Goal: Task Accomplishment & Management: Complete application form

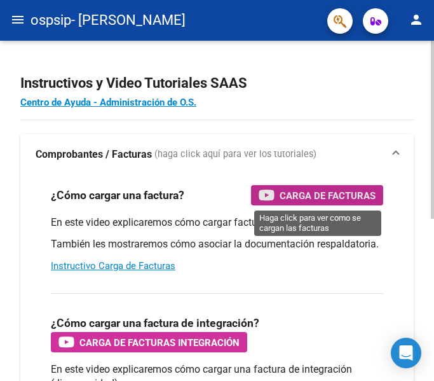
click at [294, 194] on span "Carga de Facturas" at bounding box center [328, 196] width 96 height 16
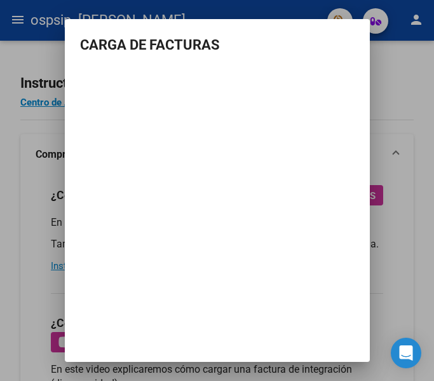
click at [397, 85] on div at bounding box center [217, 190] width 434 height 381
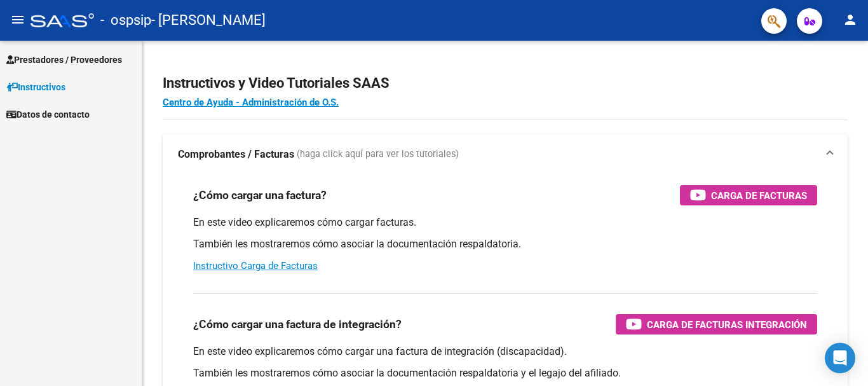
click at [27, 58] on span "Prestadores / Proveedores" at bounding box center [64, 60] width 116 height 14
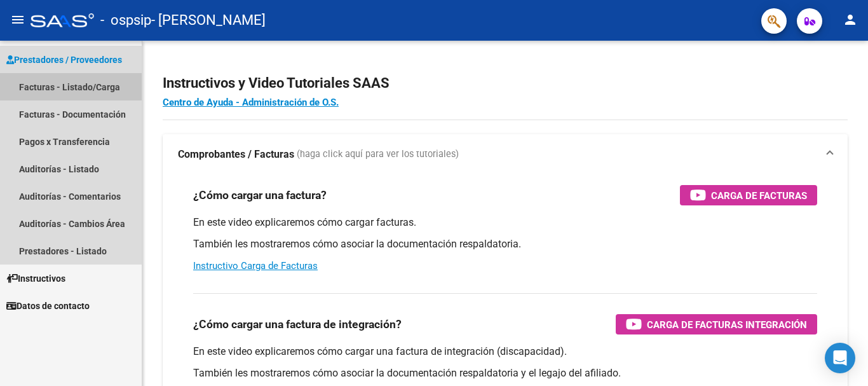
click at [43, 82] on link "Facturas - Listado/Carga" at bounding box center [71, 86] width 142 height 27
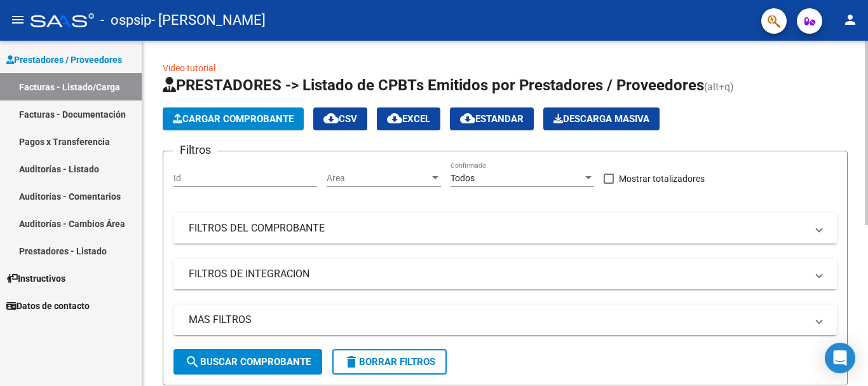
click at [250, 115] on span "Cargar Comprobante" at bounding box center [233, 118] width 121 height 11
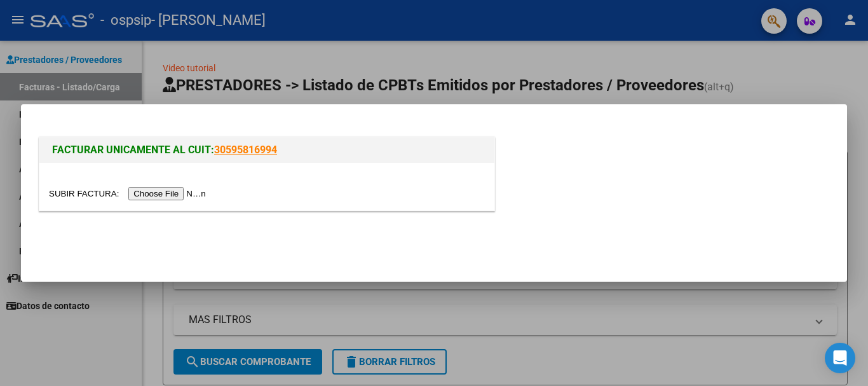
click at [161, 193] on input "file" at bounding box center [129, 193] width 161 height 13
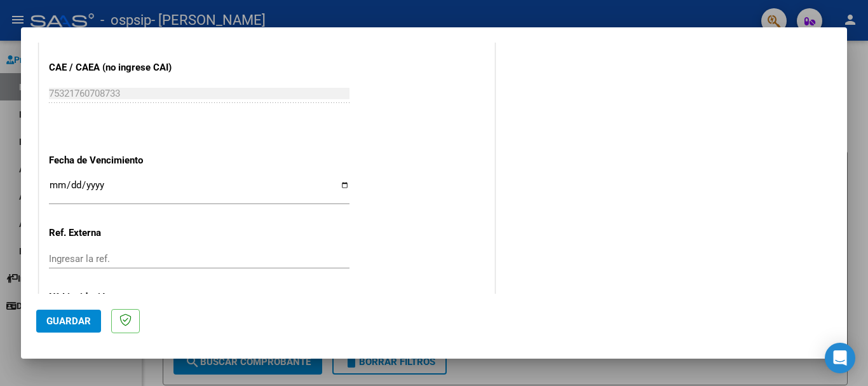
scroll to position [844, 0]
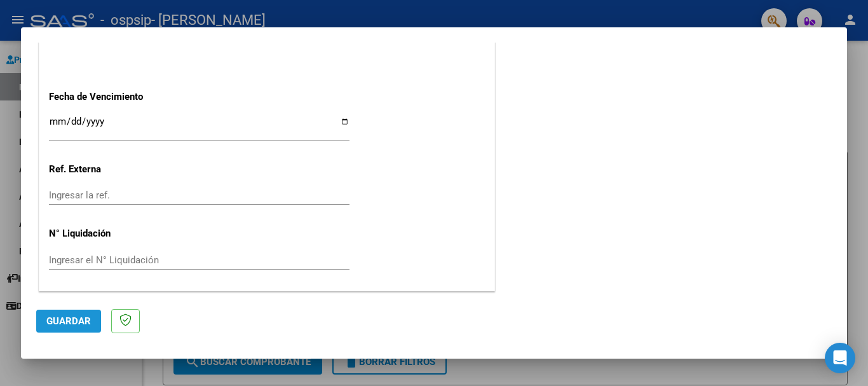
click at [64, 320] on span "Guardar" at bounding box center [68, 320] width 44 height 11
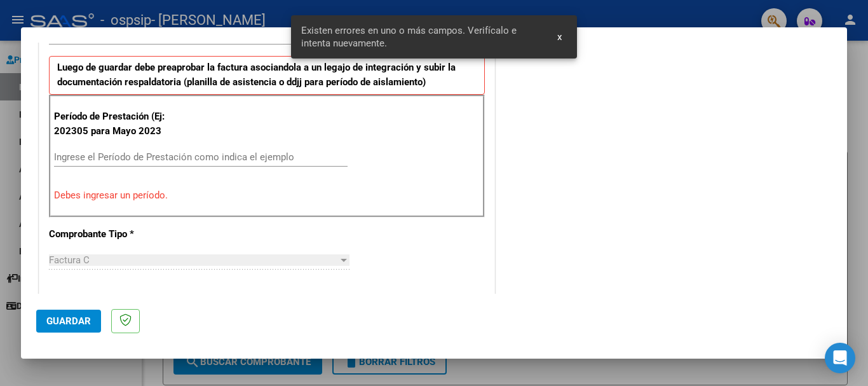
scroll to position [294, 0]
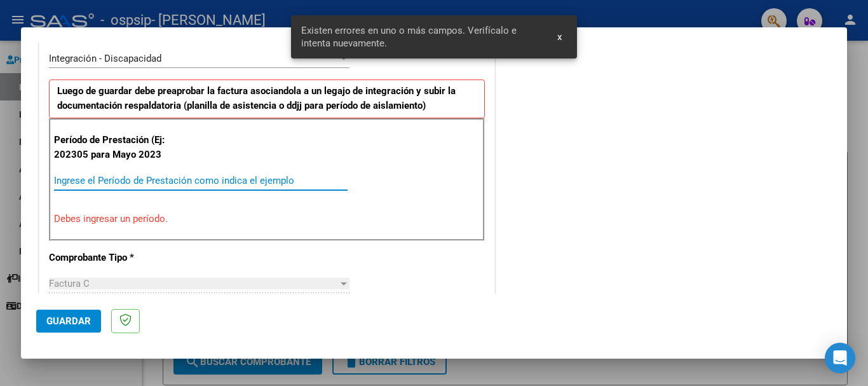
click at [135, 179] on input "Ingrese el Período de Prestación como indica el ejemplo" at bounding box center [201, 180] width 294 height 11
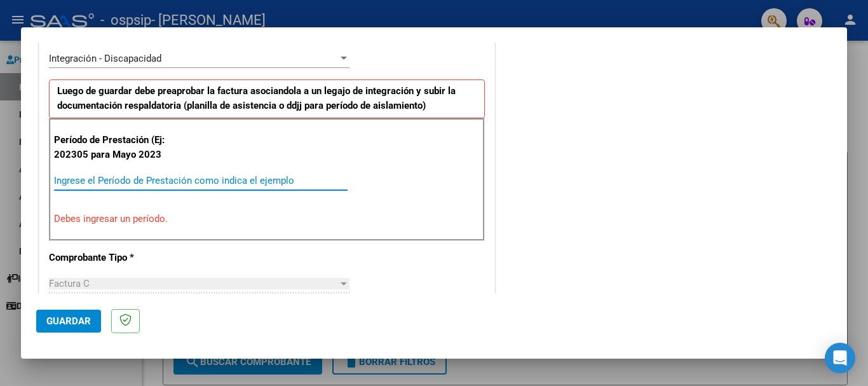
click at [143, 186] on input "Ingrese el Período de Prestación como indica el ejemplo" at bounding box center [201, 180] width 294 height 11
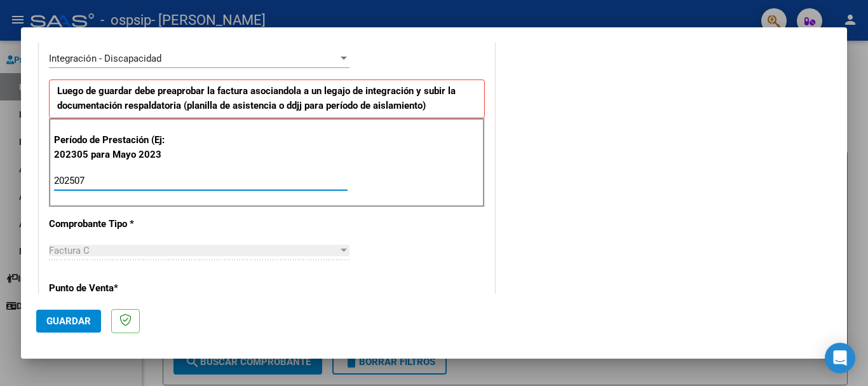
type input "202507"
click at [83, 320] on span "Guardar" at bounding box center [68, 320] width 44 height 11
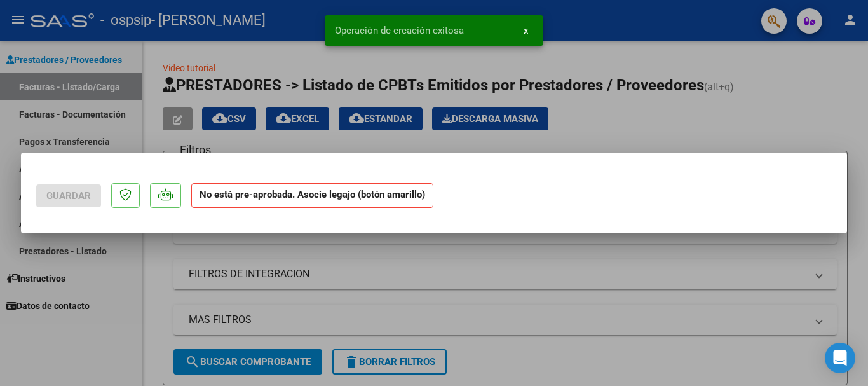
scroll to position [0, 0]
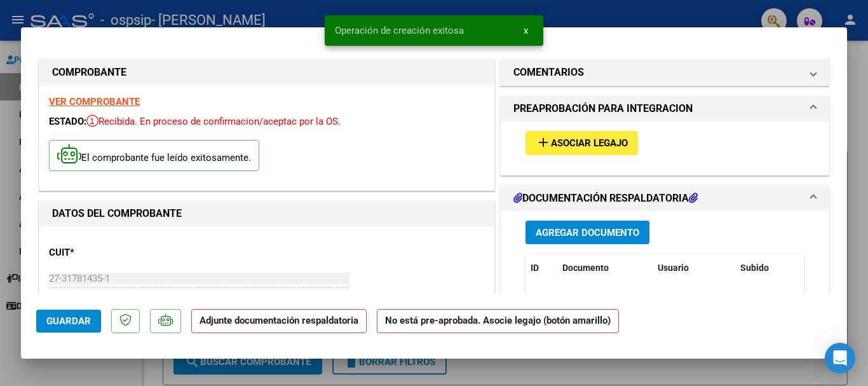
click at [434, 147] on span "Asociar Legajo" at bounding box center [589, 143] width 77 height 11
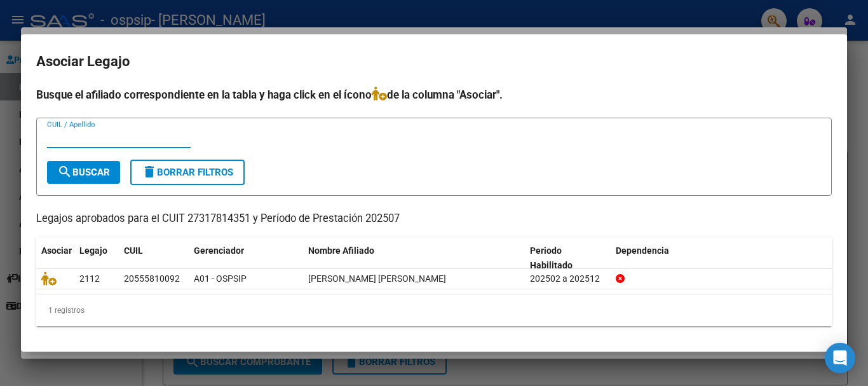
click at [434, 30] on div at bounding box center [434, 193] width 868 height 386
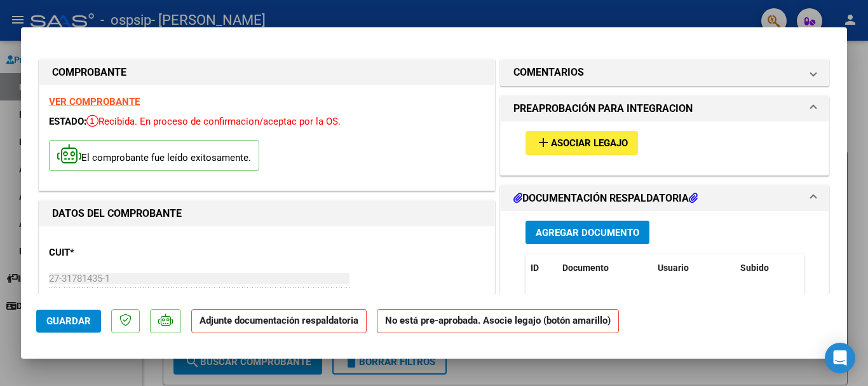
click at [222, 297] on mat-dialog-actions "Guardar Adjunte documentación respaldatoria No está pre-aprobada. Asocie legajo…" at bounding box center [434, 319] width 796 height 50
click at [214, 325] on strong "Adjunte documentación respaldatoria" at bounding box center [279, 320] width 159 height 11
click at [434, 225] on button "Agregar Documento" at bounding box center [588, 233] width 124 height 24
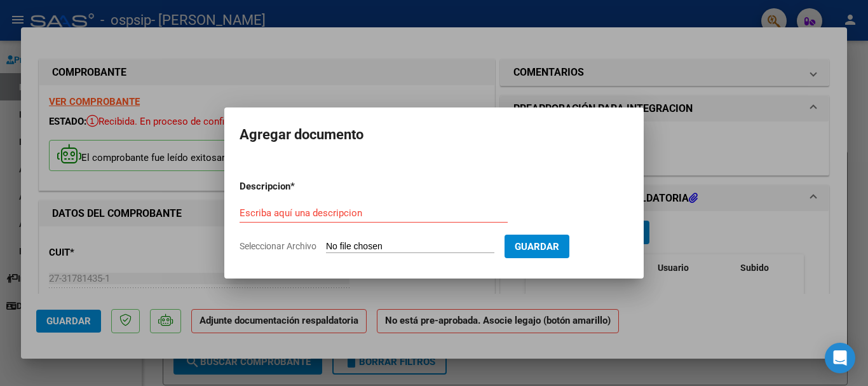
click at [337, 219] on div "Escriba aquí una descripcion" at bounding box center [374, 212] width 268 height 19
click at [337, 213] on input "Escriba aquí una descripcion" at bounding box center [374, 212] width 268 height 11
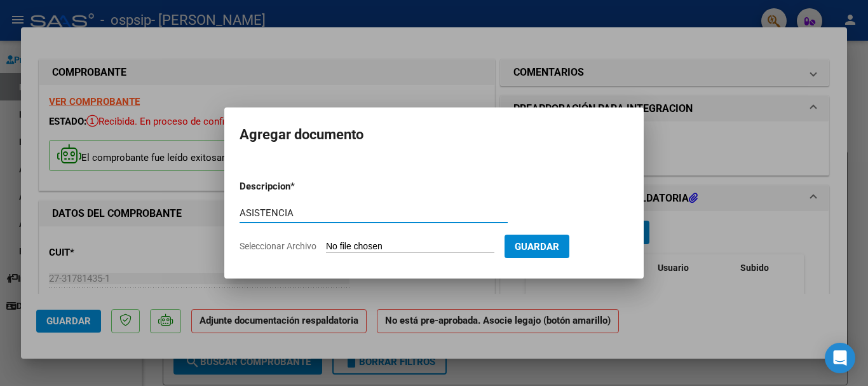
type input "ASISTENCIA"
click at [366, 244] on input "Seleccionar Archivo" at bounding box center [410, 247] width 168 height 12
type input "C:\fakepath\[PERSON_NAME].pdf"
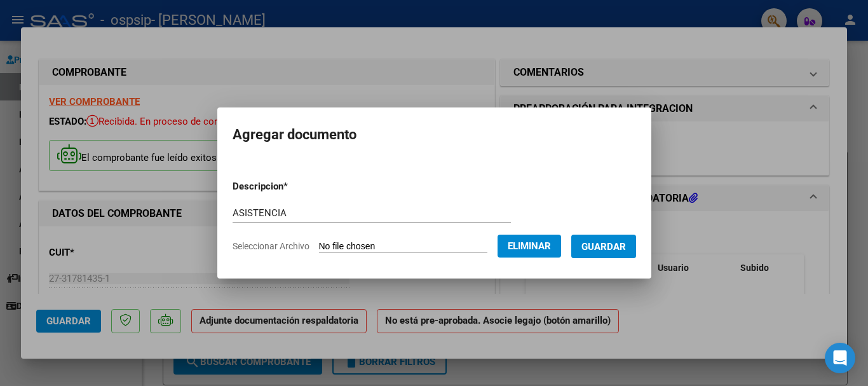
click at [434, 251] on span "Guardar" at bounding box center [604, 246] width 44 height 11
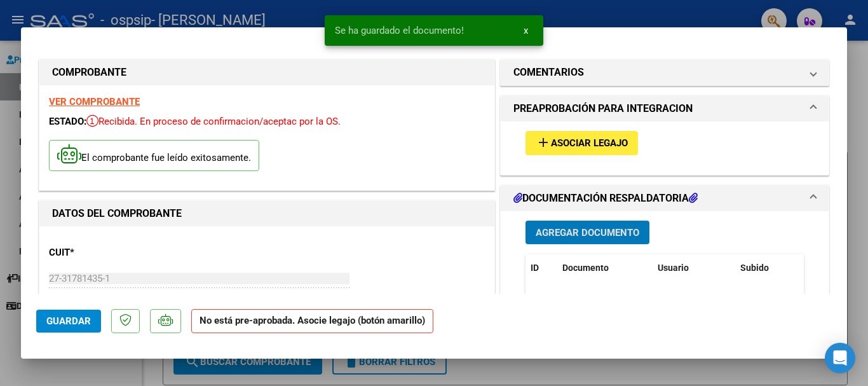
click at [434, 145] on span "Asociar Legajo" at bounding box center [589, 143] width 77 height 11
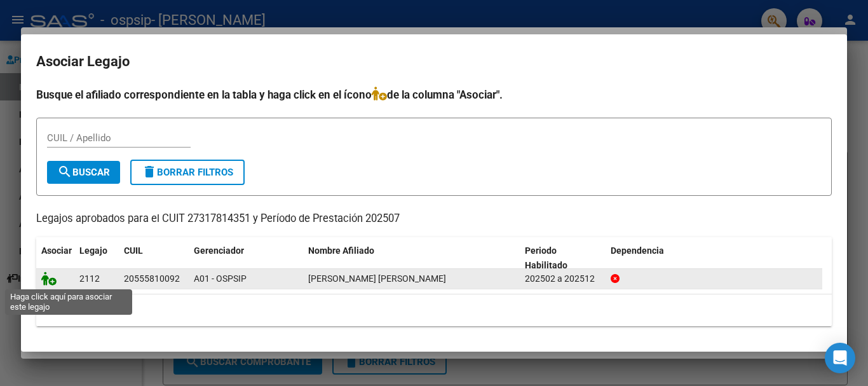
click at [52, 278] on icon at bounding box center [48, 278] width 15 height 14
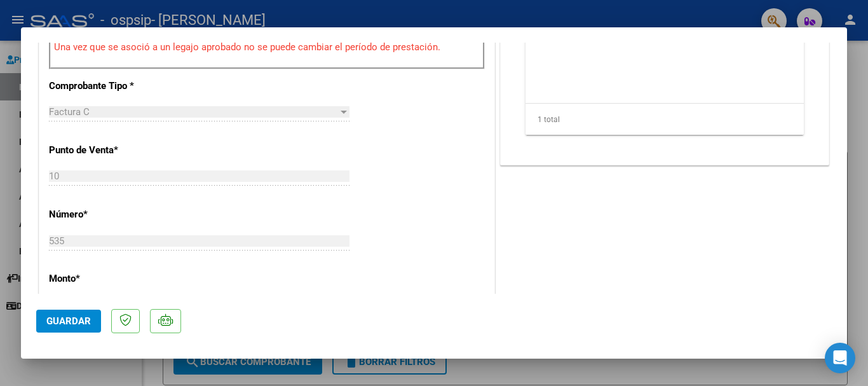
scroll to position [509, 0]
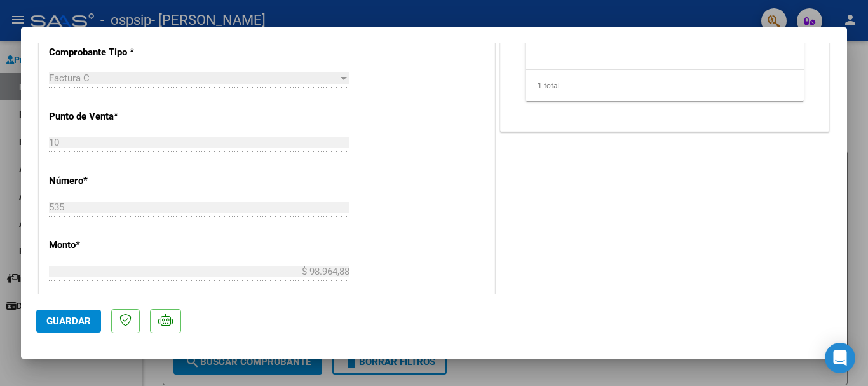
click at [78, 320] on span "Guardar" at bounding box center [68, 320] width 44 height 11
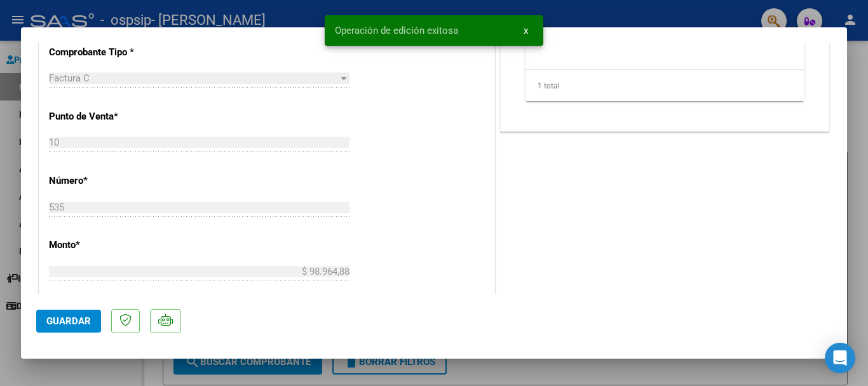
click at [434, 17] on div at bounding box center [434, 193] width 868 height 386
type input "$ 0,00"
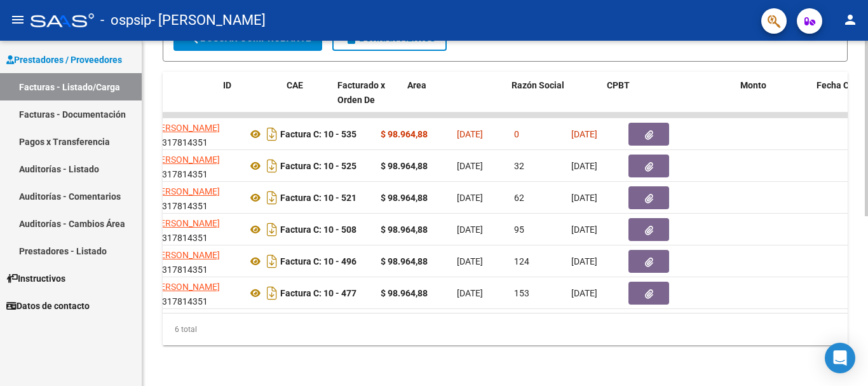
scroll to position [0, 0]
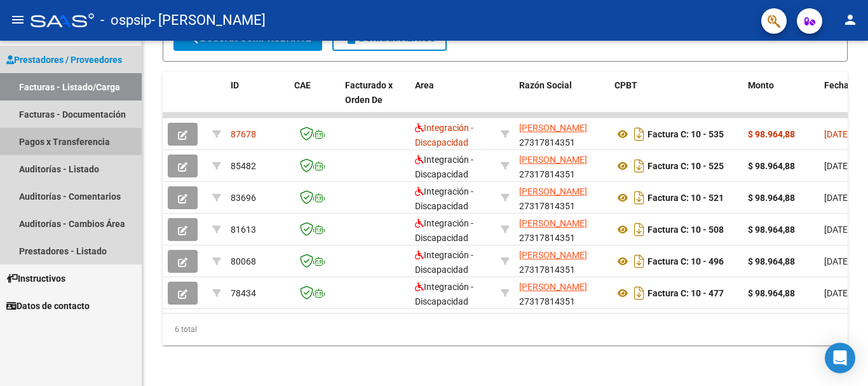
click at [65, 140] on link "Pagos x Transferencia" at bounding box center [71, 141] width 142 height 27
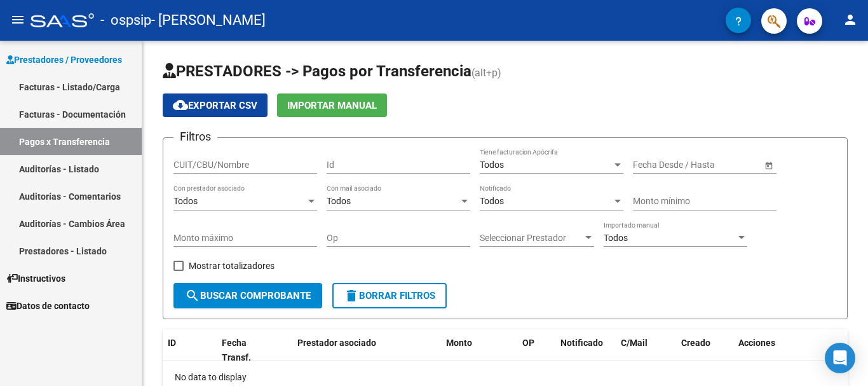
click at [48, 165] on link "Auditorías - Listado" at bounding box center [71, 168] width 142 height 27
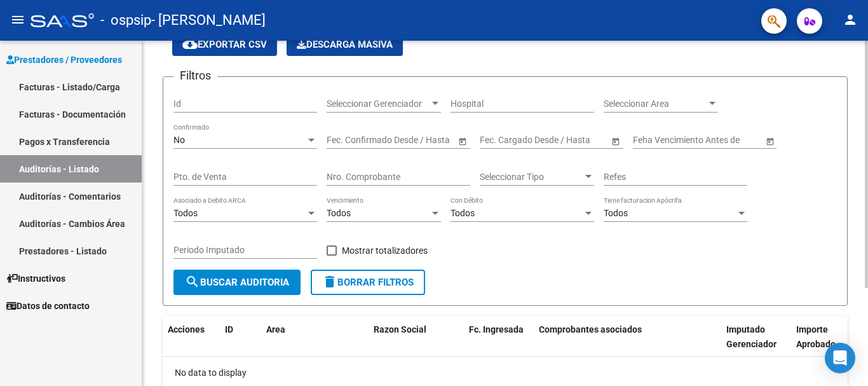
scroll to position [136, 0]
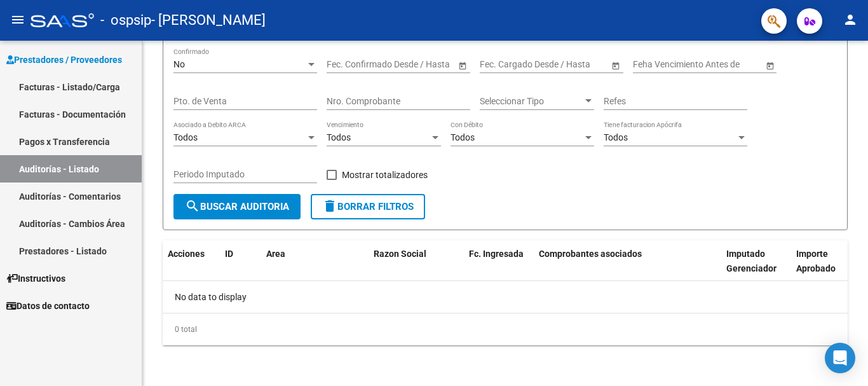
click at [77, 88] on link "Facturas - Listado/Carga" at bounding box center [71, 86] width 142 height 27
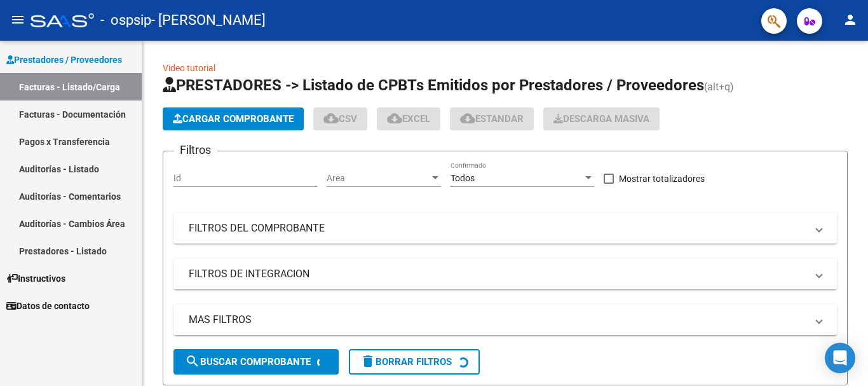
click at [77, 114] on link "Facturas - Documentación" at bounding box center [71, 113] width 142 height 27
